Goal: Information Seeking & Learning: Learn about a topic

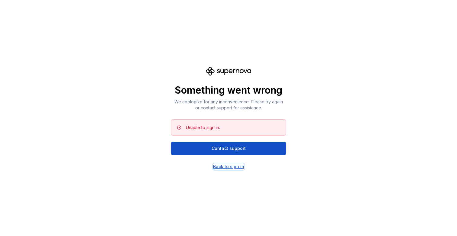
click at [225, 166] on div "Back to sign in" at bounding box center [228, 166] width 31 height 6
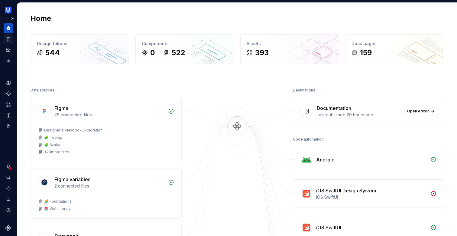
click at [9, 40] on icon "Documentation" at bounding box center [9, 39] width 2 height 3
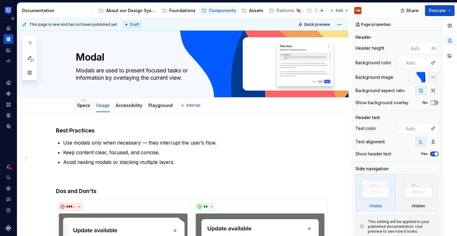
click at [85, 105] on link "Specs" at bounding box center [83, 105] width 13 height 5
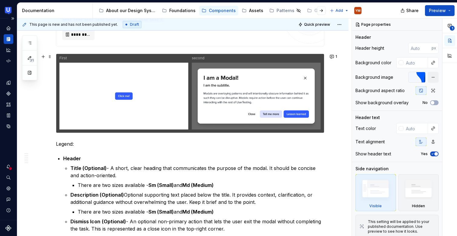
scroll to position [183, 0]
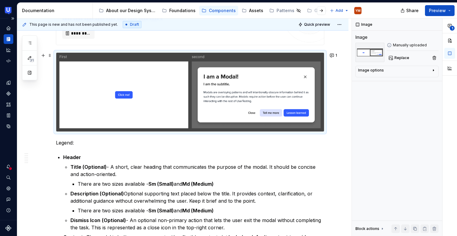
click at [221, 78] on img at bounding box center [190, 92] width 268 height 79
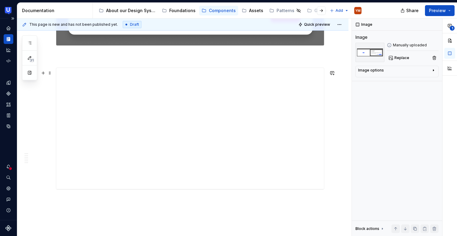
scroll to position [2257, 0]
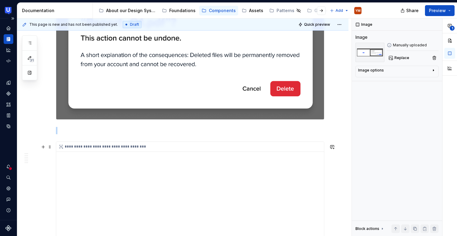
click at [186, 181] on div "**********" at bounding box center [190, 202] width 268 height 121
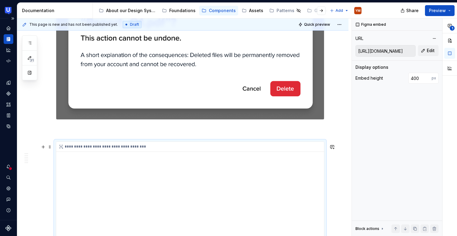
scroll to position [2322, 0]
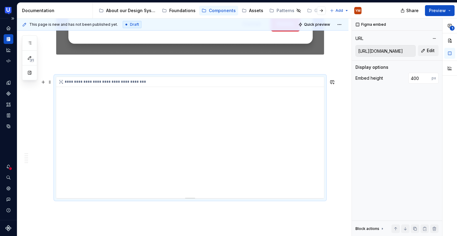
click at [193, 125] on div "**********" at bounding box center [190, 137] width 268 height 121
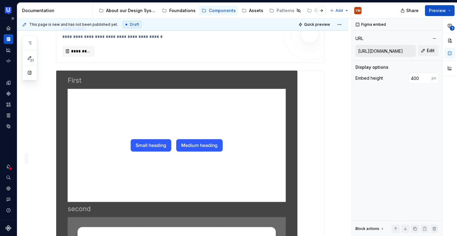
scroll to position [140, 0]
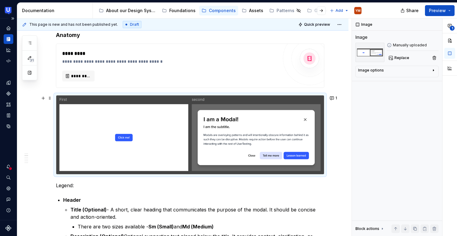
click at [220, 146] on img at bounding box center [190, 134] width 268 height 79
click at [245, 140] on img at bounding box center [190, 134] width 268 height 79
click at [250, 125] on img at bounding box center [190, 134] width 268 height 79
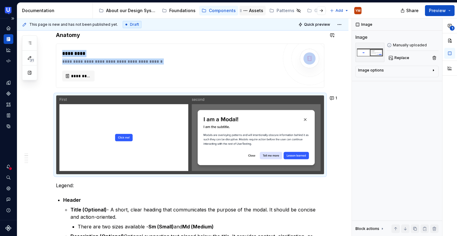
type textarea "*"
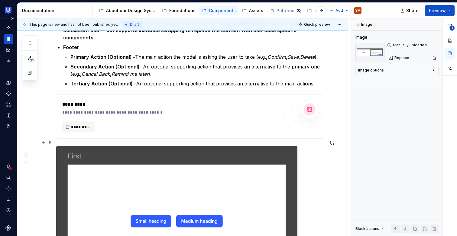
scroll to position [350, 0]
